Goal: Find specific page/section: Find specific page/section

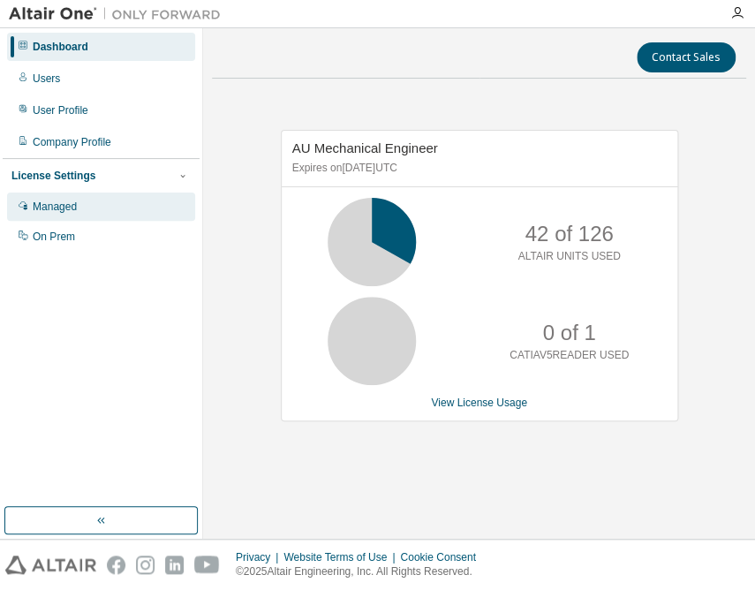
drag, startPoint x: 47, startPoint y: 208, endPoint x: 88, endPoint y: 217, distance: 42.4
click at [47, 208] on div "Managed" at bounding box center [55, 207] width 44 height 14
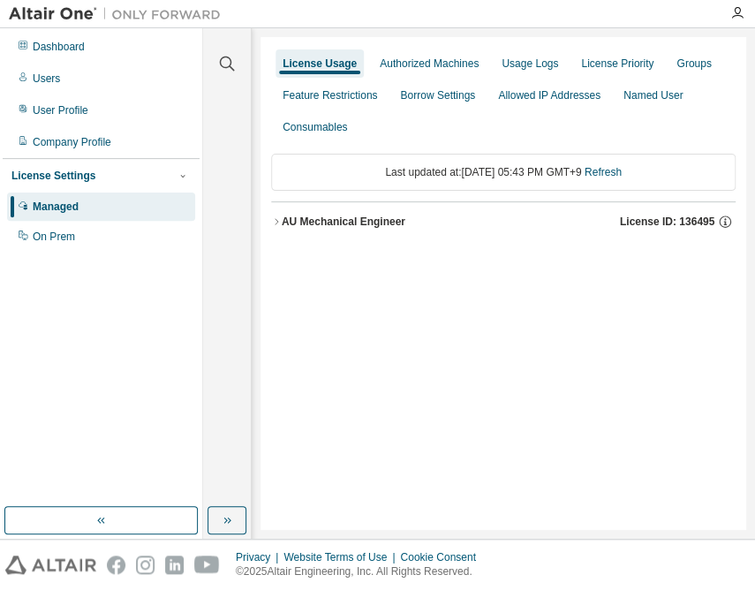
click at [379, 227] on div "AU Mechanical Engineer" at bounding box center [344, 222] width 124 height 14
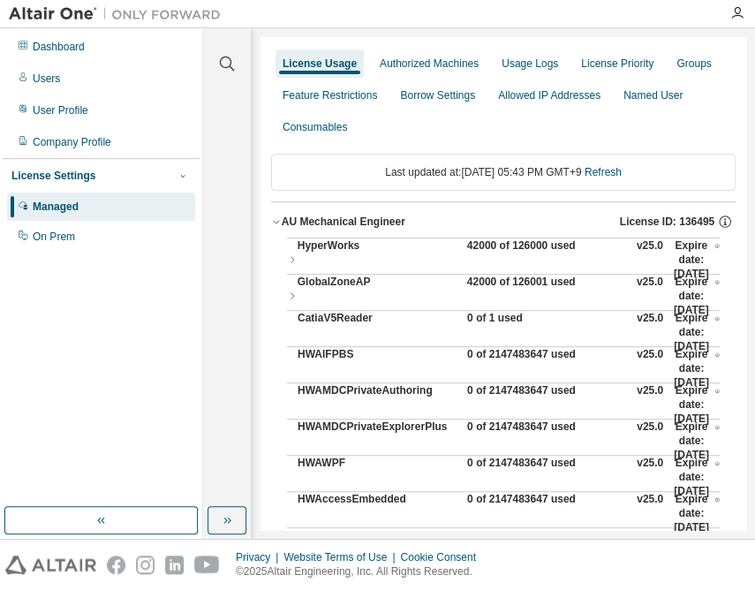
click at [479, 248] on div "42000 of 126000 used" at bounding box center [546, 259] width 159 height 42
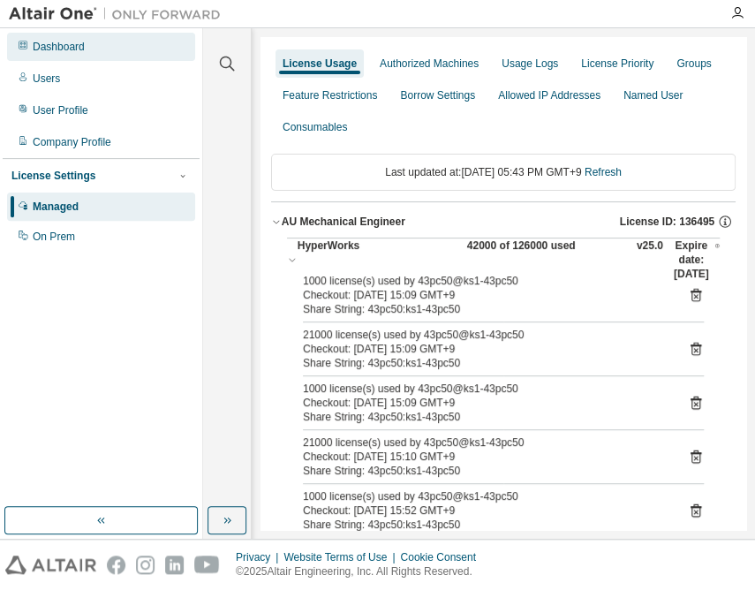
click at [73, 45] on div "Dashboard" at bounding box center [59, 47] width 52 height 14
